Goal: Transaction & Acquisition: Obtain resource

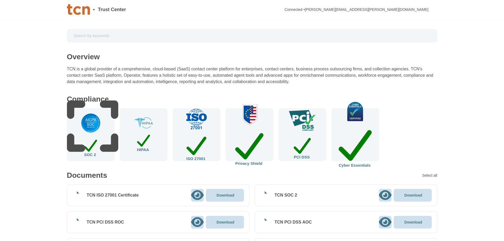
click at [151, 34] on input "text" at bounding box center [252, 35] width 363 height 9
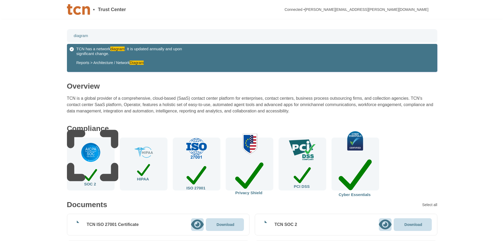
click at [136, 59] on div "TCN has a network diagram . It is updated annually and upon significant change.…" at bounding box center [146, 58] width 140 height 23
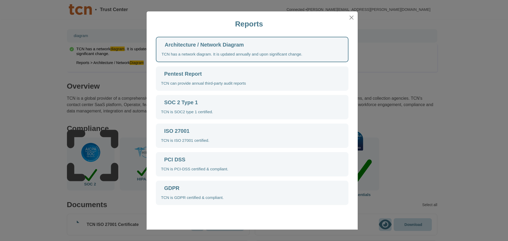
click at [194, 52] on div "TCN has a network diagram. It is updated annually and upon significant change." at bounding box center [232, 54] width 141 height 5
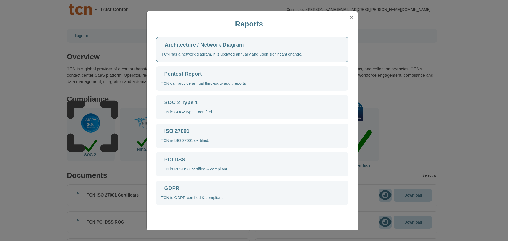
click at [184, 44] on div "Architecture / Network Diagram" at bounding box center [204, 44] width 79 height 5
click at [205, 47] on div "Architecture / Network Diagram" at bounding box center [204, 44] width 79 height 5
click at [203, 47] on div "Architecture / Network Diagram" at bounding box center [204, 44] width 79 height 5
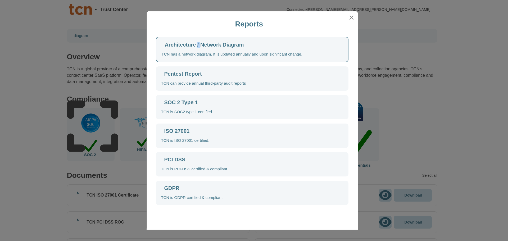
click at [203, 47] on div "Architecture / Network Diagram" at bounding box center [204, 44] width 79 height 5
copy div "Architecture / Network Diagram"
click at [352, 17] on button "Close" at bounding box center [351, 17] width 8 height 8
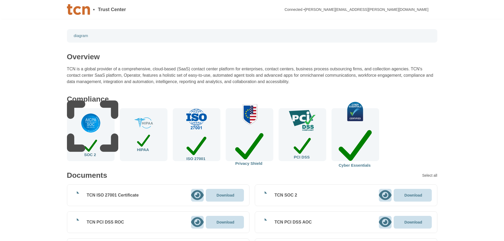
click at [179, 34] on input "diagram" at bounding box center [252, 35] width 363 height 9
paste input "Architecture / Network D"
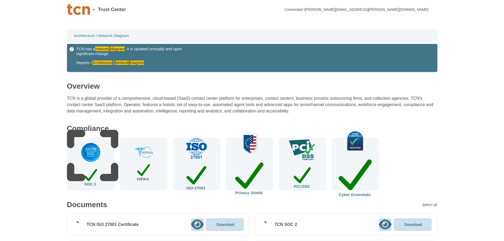
click at [103, 64] on mark "Architecture" at bounding box center [103, 63] width 20 height 4
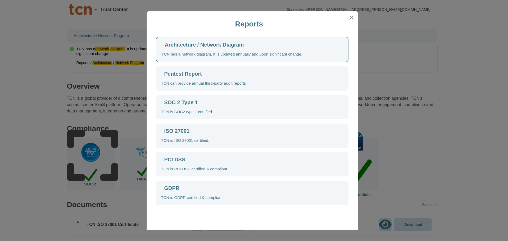
click at [155, 49] on div "Architecture / Network Diagram TCN has a network diagram. It is updated annuall…" at bounding box center [252, 121] width 201 height 168
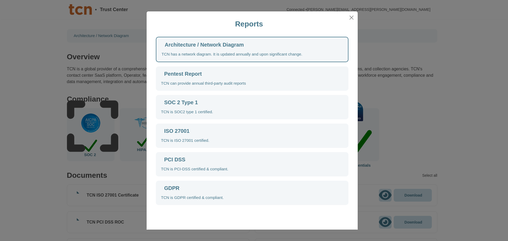
click at [167, 46] on icon at bounding box center [229, 112] width 135 height 135
click at [166, 46] on icon at bounding box center [229, 112] width 135 height 135
click at [172, 52] on div "TCN has a network diagram. It is updated annually and upon significant change." at bounding box center [232, 54] width 141 height 5
click at [354, 18] on button "Close" at bounding box center [351, 17] width 8 height 8
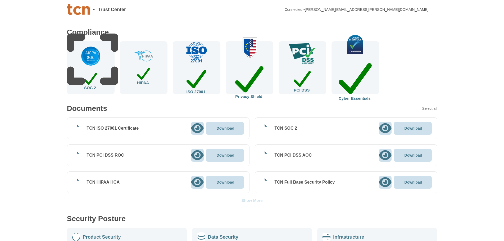
scroll to position [106, 0]
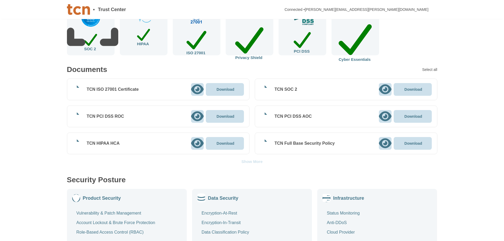
click at [250, 161] on div "Show More" at bounding box center [251, 162] width 21 height 4
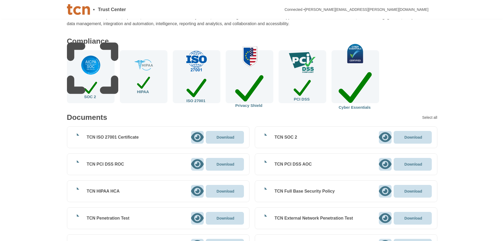
scroll to position [0, 0]
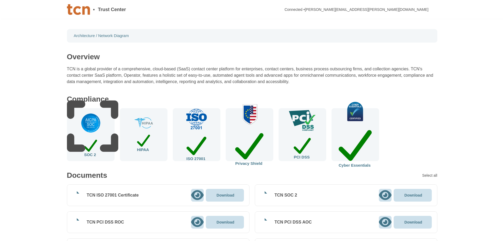
click at [125, 32] on input "Architecture / Network Diagram" at bounding box center [252, 35] width 363 height 9
click at [179, 33] on input "Architecture / Network Diagram" at bounding box center [252, 35] width 363 height 9
click at [138, 35] on input "Architecture / Network Diagram" at bounding box center [252, 35] width 363 height 9
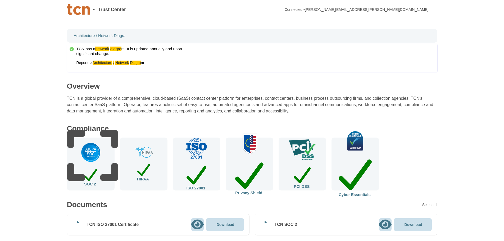
type input "Architecture / Network Diagram"
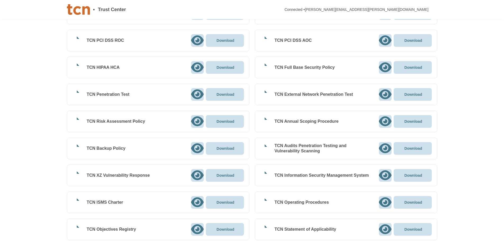
scroll to position [212, 0]
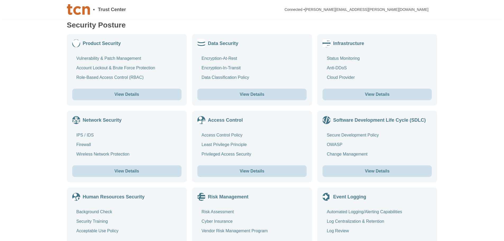
scroll to position [1328, 0]
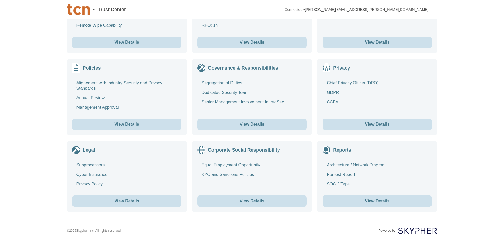
click at [361, 197] on button "View Details" at bounding box center [377, 201] width 109 height 12
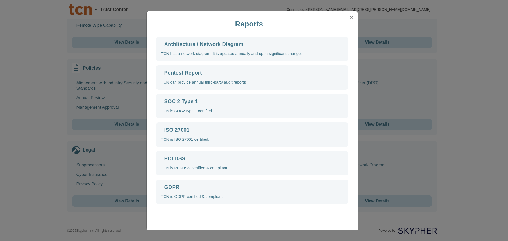
click at [202, 52] on div "TCN has a network diagram. It is updated annually and upon significant change." at bounding box center [231, 53] width 141 height 5
click at [346, 16] on div "Reports" at bounding box center [249, 23] width 197 height 21
click at [349, 16] on button "Close" at bounding box center [351, 17] width 8 height 8
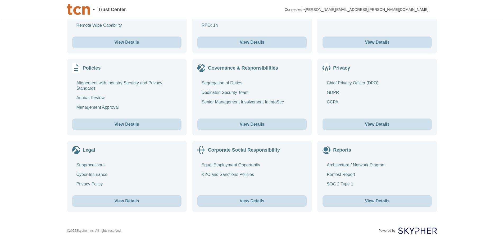
click at [334, 163] on div "Architecture / Network Diagram" at bounding box center [356, 164] width 59 height 5
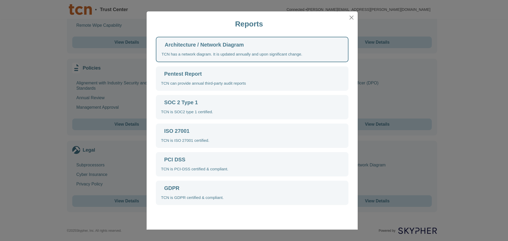
click at [192, 78] on div "Pentest Report TCN can provide annual third-party audit reports" at bounding box center [252, 78] width 193 height 24
click at [165, 52] on div "TCN has a network diagram. It is updated annually and upon significant change." at bounding box center [232, 54] width 141 height 5
click at [166, 45] on icon at bounding box center [229, 112] width 135 height 135
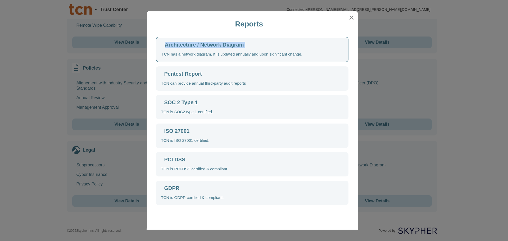
click at [166, 45] on icon at bounding box center [229, 112] width 135 height 135
click at [235, 52] on div "TCN has a network diagram. It is updated annually and upon significant change." at bounding box center [232, 54] width 141 height 5
click at [235, 57] on div "TCN has a network diagram. It is updated annually and upon significant change." at bounding box center [232, 54] width 141 height 5
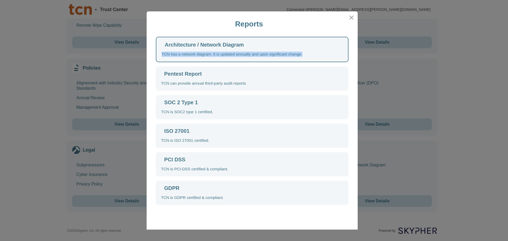
click at [275, 55] on div "TCN has a network diagram. It is updated annually and upon significant change." at bounding box center [232, 54] width 141 height 5
click at [353, 20] on button "Close" at bounding box center [351, 17] width 8 height 8
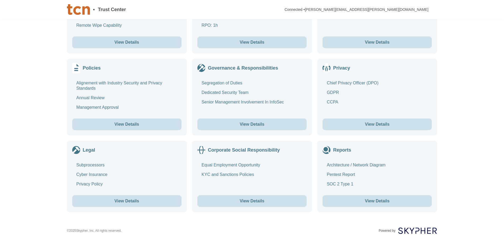
click at [374, 204] on button "View Details" at bounding box center [377, 201] width 109 height 12
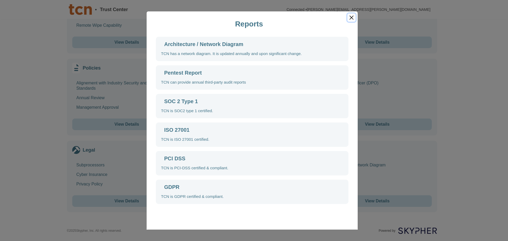
click at [350, 19] on button "Close" at bounding box center [351, 17] width 8 height 8
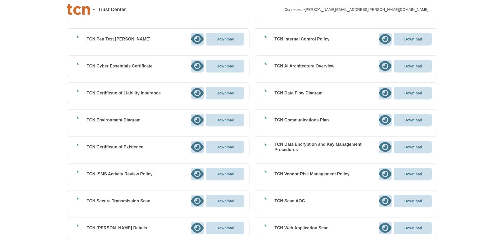
scroll to position [772, 0]
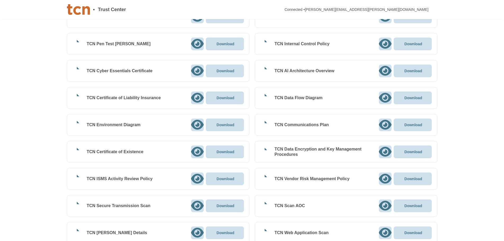
click at [198, 125] on icon at bounding box center [197, 124] width 13 height 11
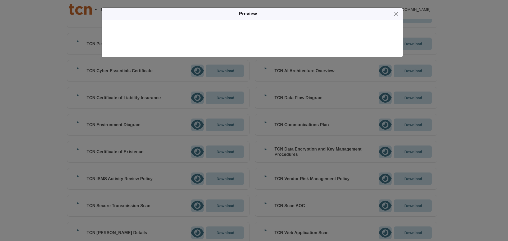
click at [392, 14] on icon "button" at bounding box center [392, 14] width 0 height 0
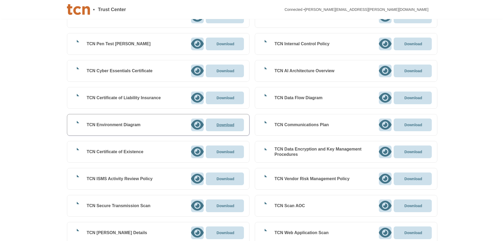
click at [213, 128] on div "Download" at bounding box center [225, 125] width 38 height 13
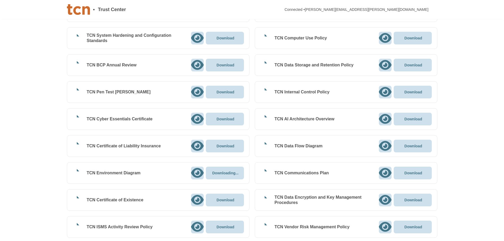
scroll to position [719, 0]
